Goal: Obtain resource: Download file/media

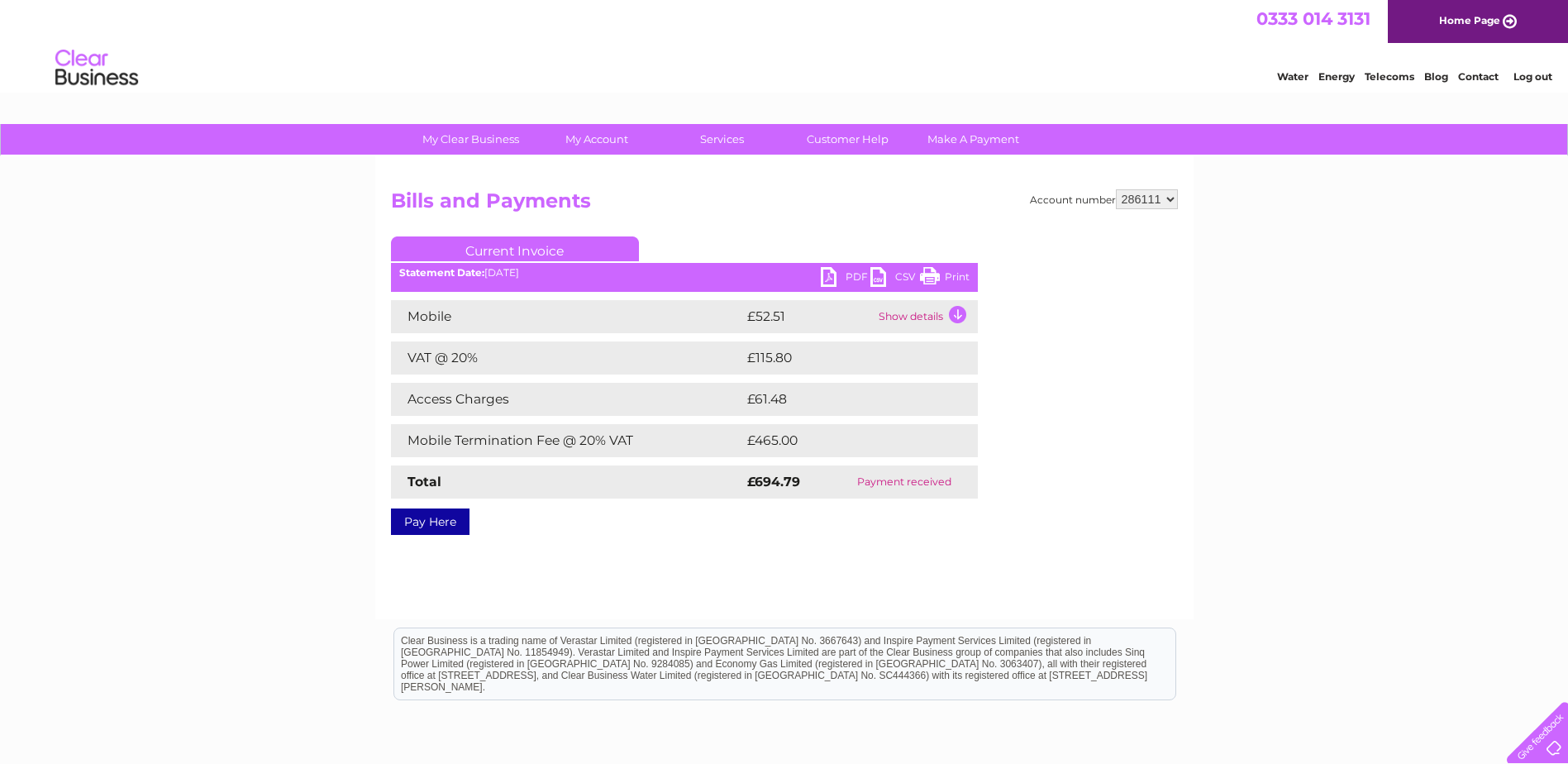
click at [833, 277] on link "PDF" at bounding box center [845, 278] width 49 height 24
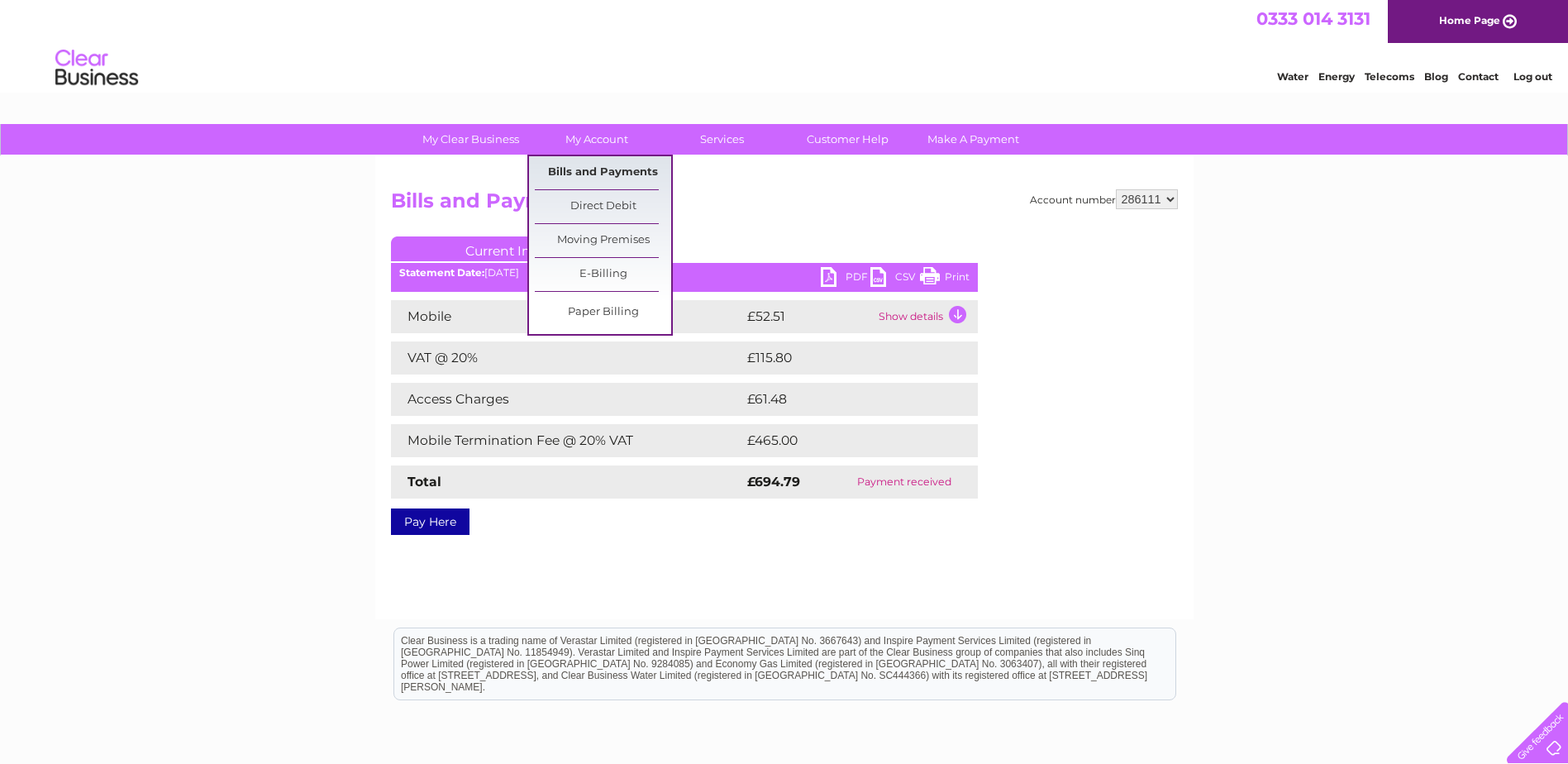
click at [595, 160] on link "Bills and Payments" at bounding box center [603, 172] width 136 height 33
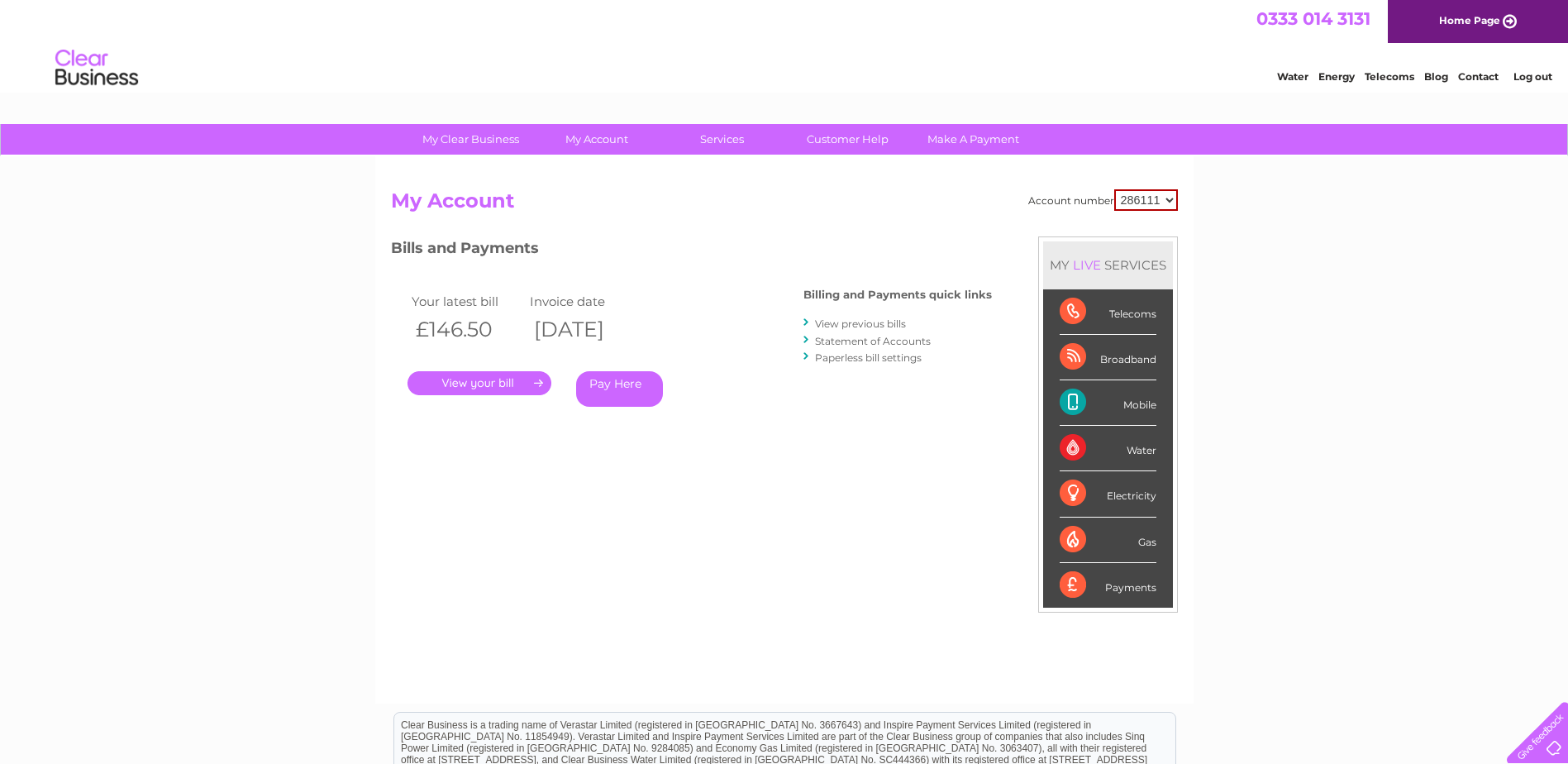
click at [845, 320] on link "View previous bills" at bounding box center [860, 323] width 91 height 12
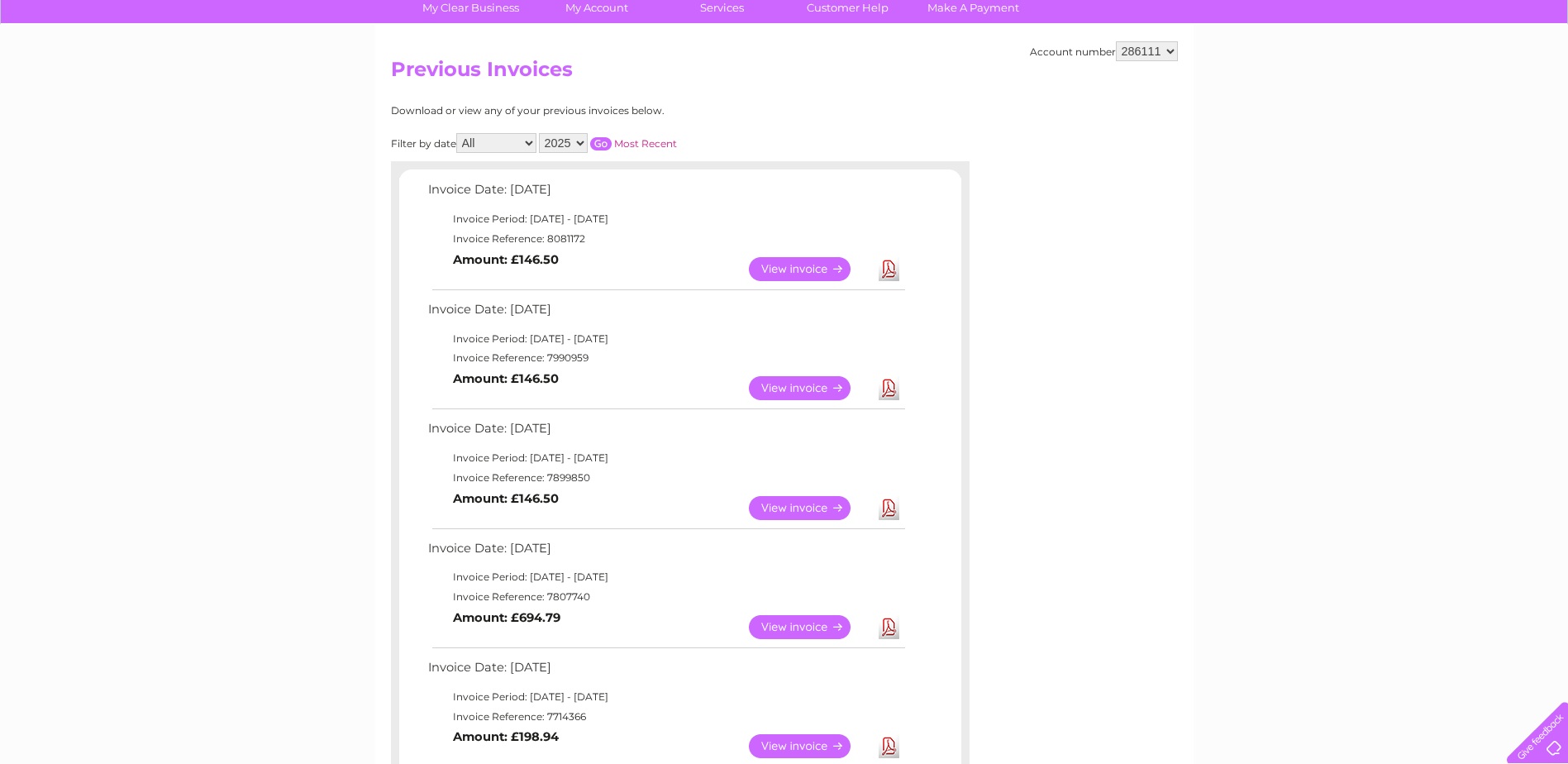
scroll to position [165, 0]
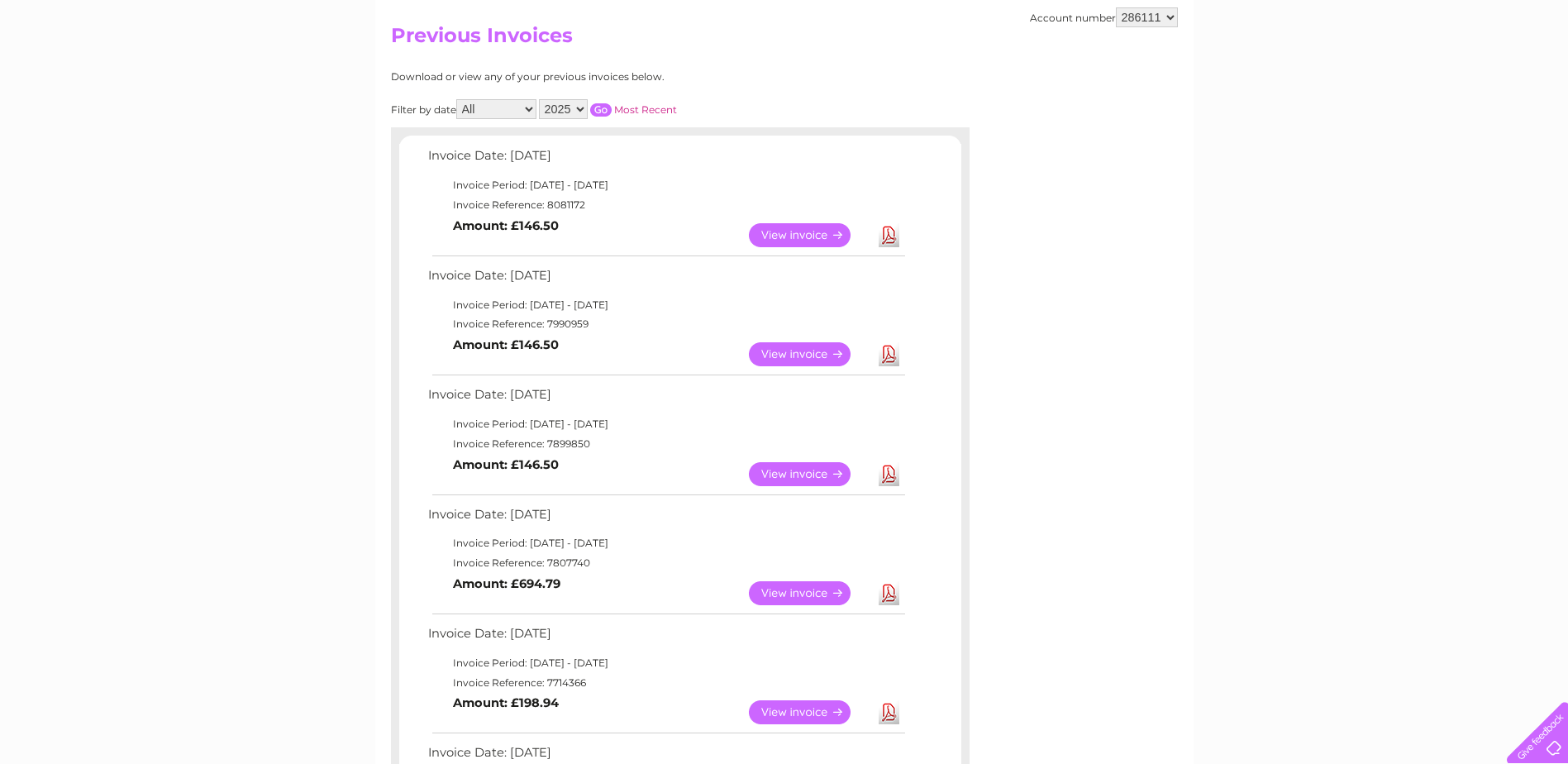
click at [814, 477] on link "View" at bounding box center [809, 474] width 122 height 24
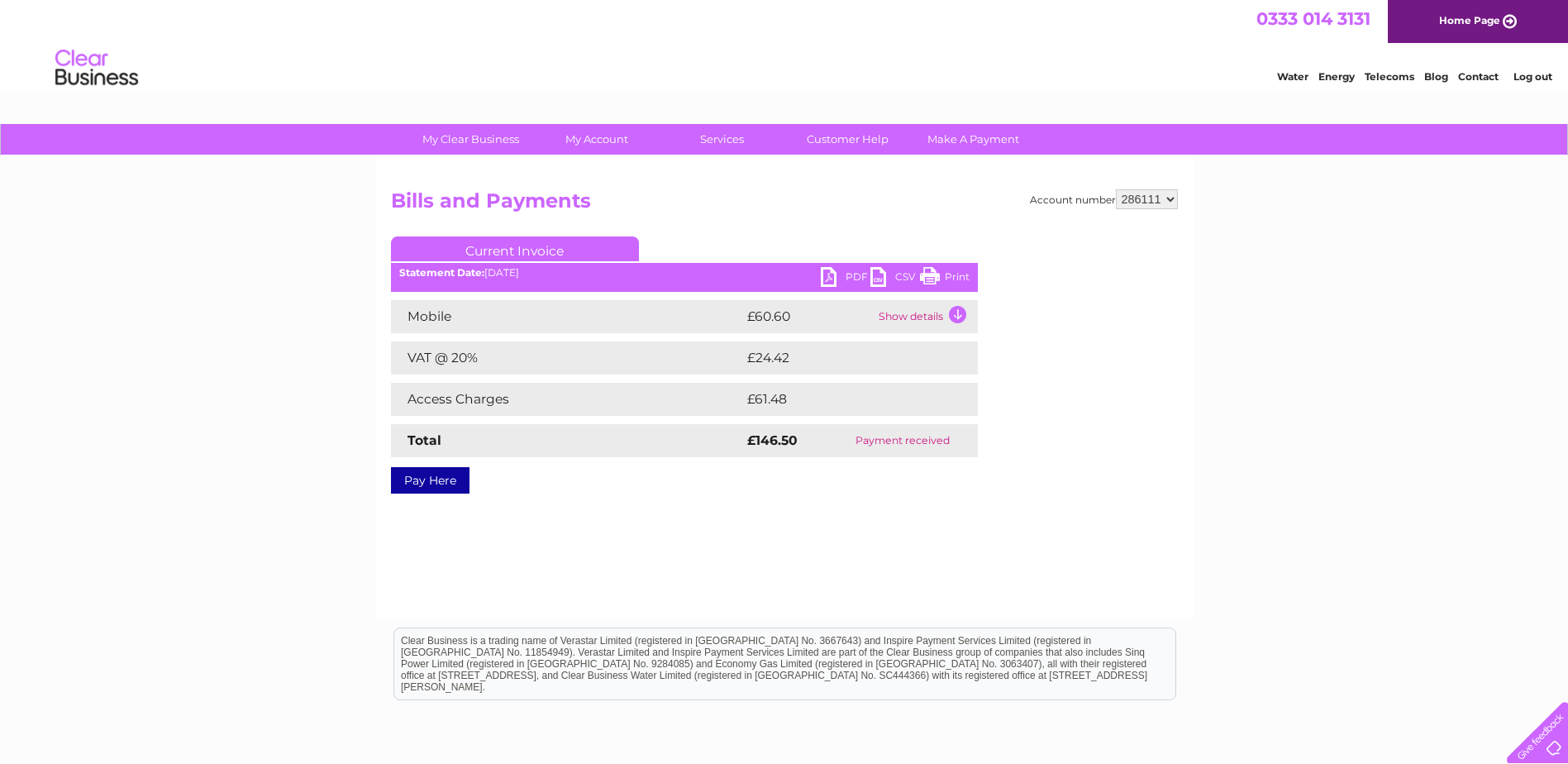
click at [828, 275] on link "PDF" at bounding box center [845, 278] width 49 height 24
